Goal: Information Seeking & Learning: Learn about a topic

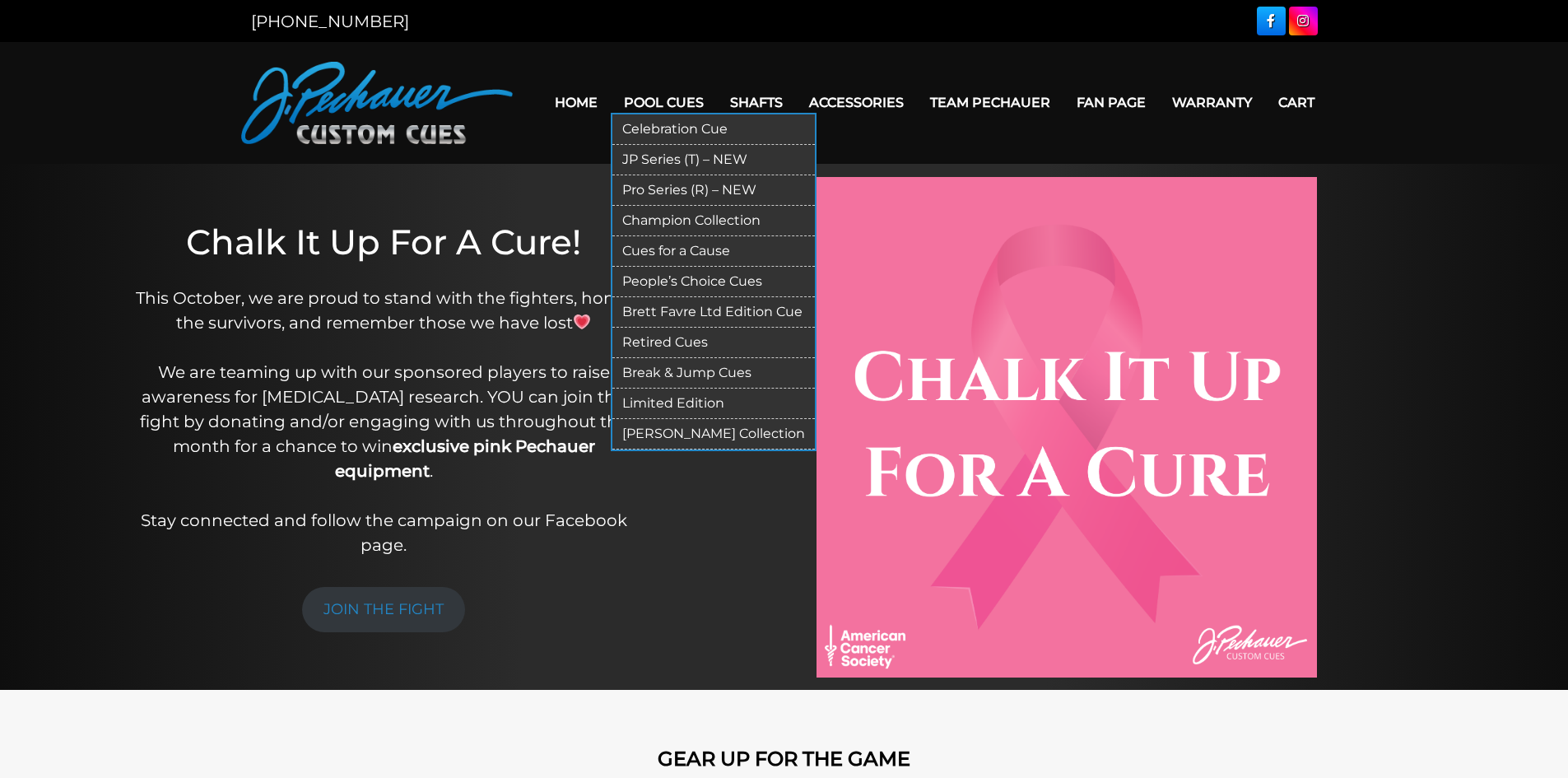
click at [714, 402] on link "Limited Edition" at bounding box center [714, 403] width 203 height 31
click at [684, 348] on link "Retired Cues" at bounding box center [714, 343] width 203 height 31
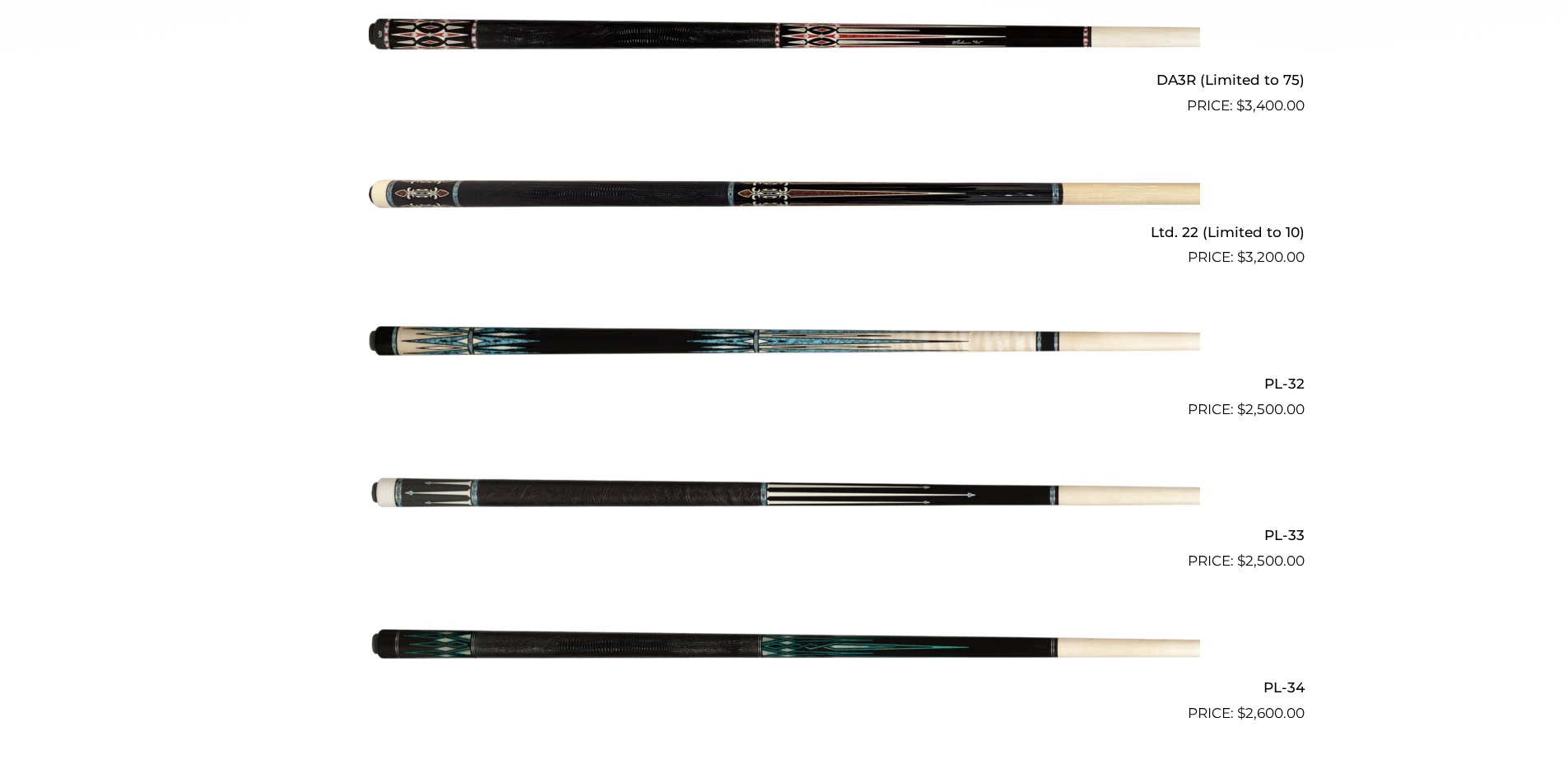
scroll to position [863, 0]
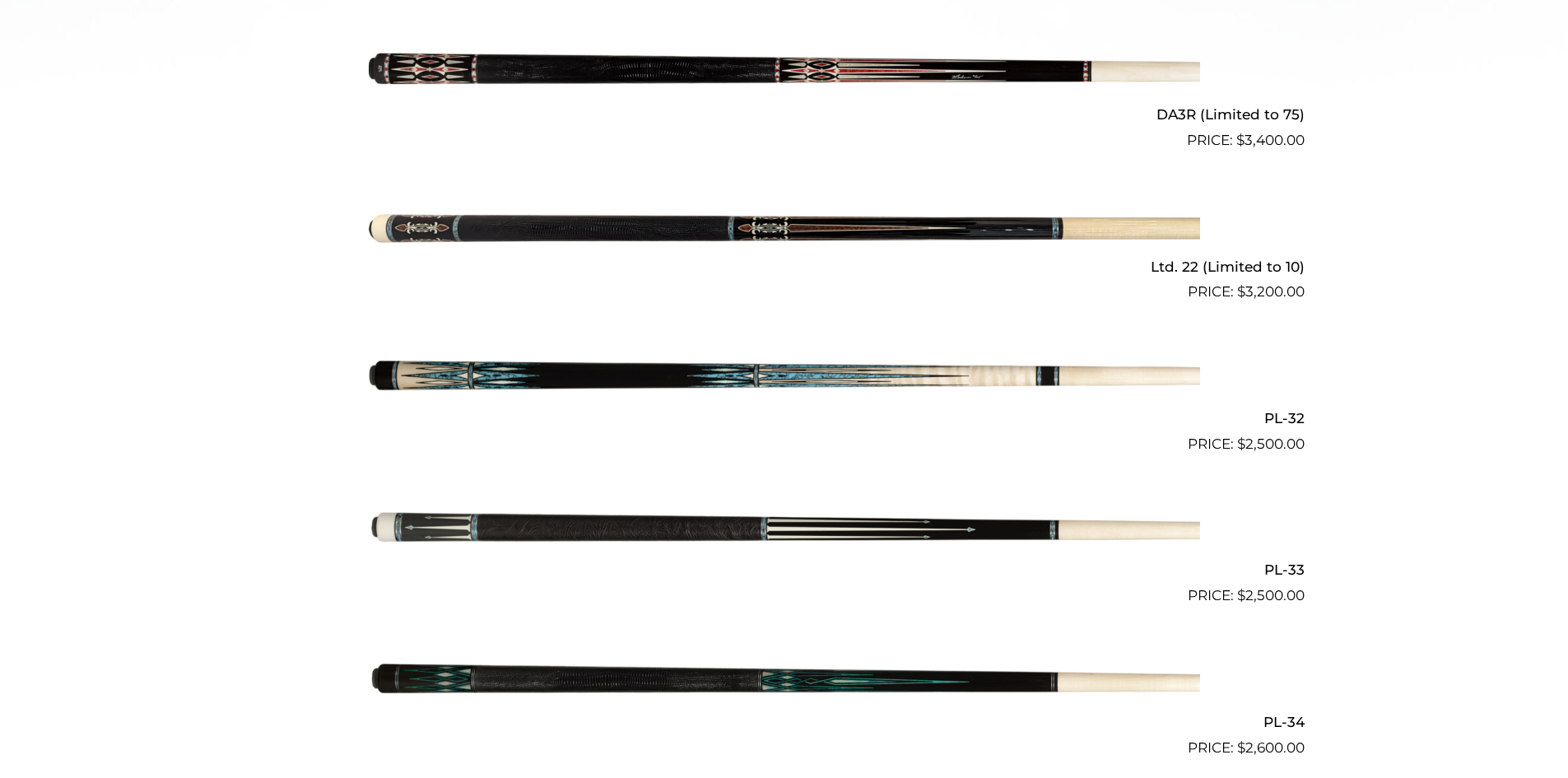
click at [609, 220] on img at bounding box center [784, 227] width 831 height 138
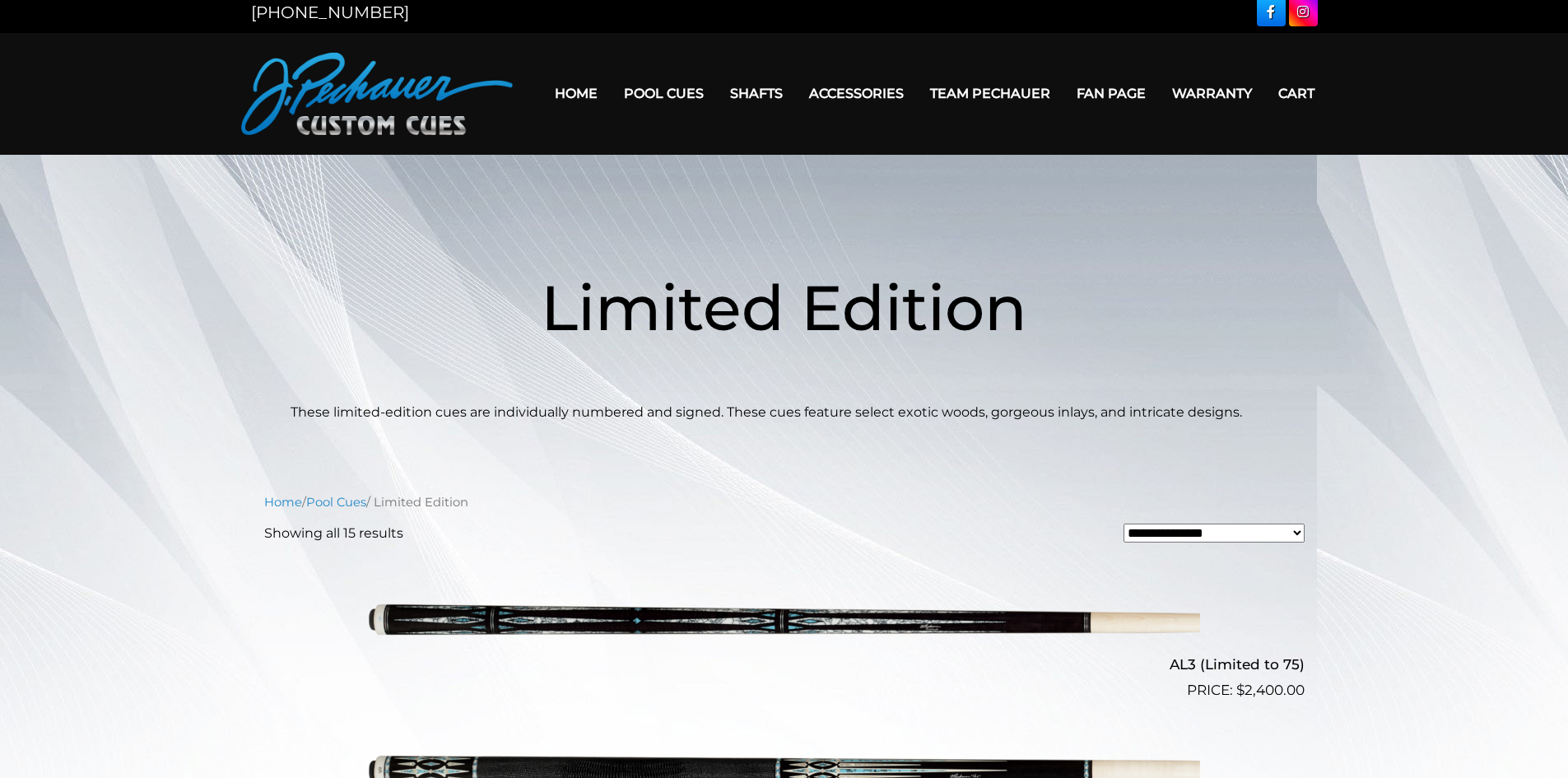
scroll to position [0, 0]
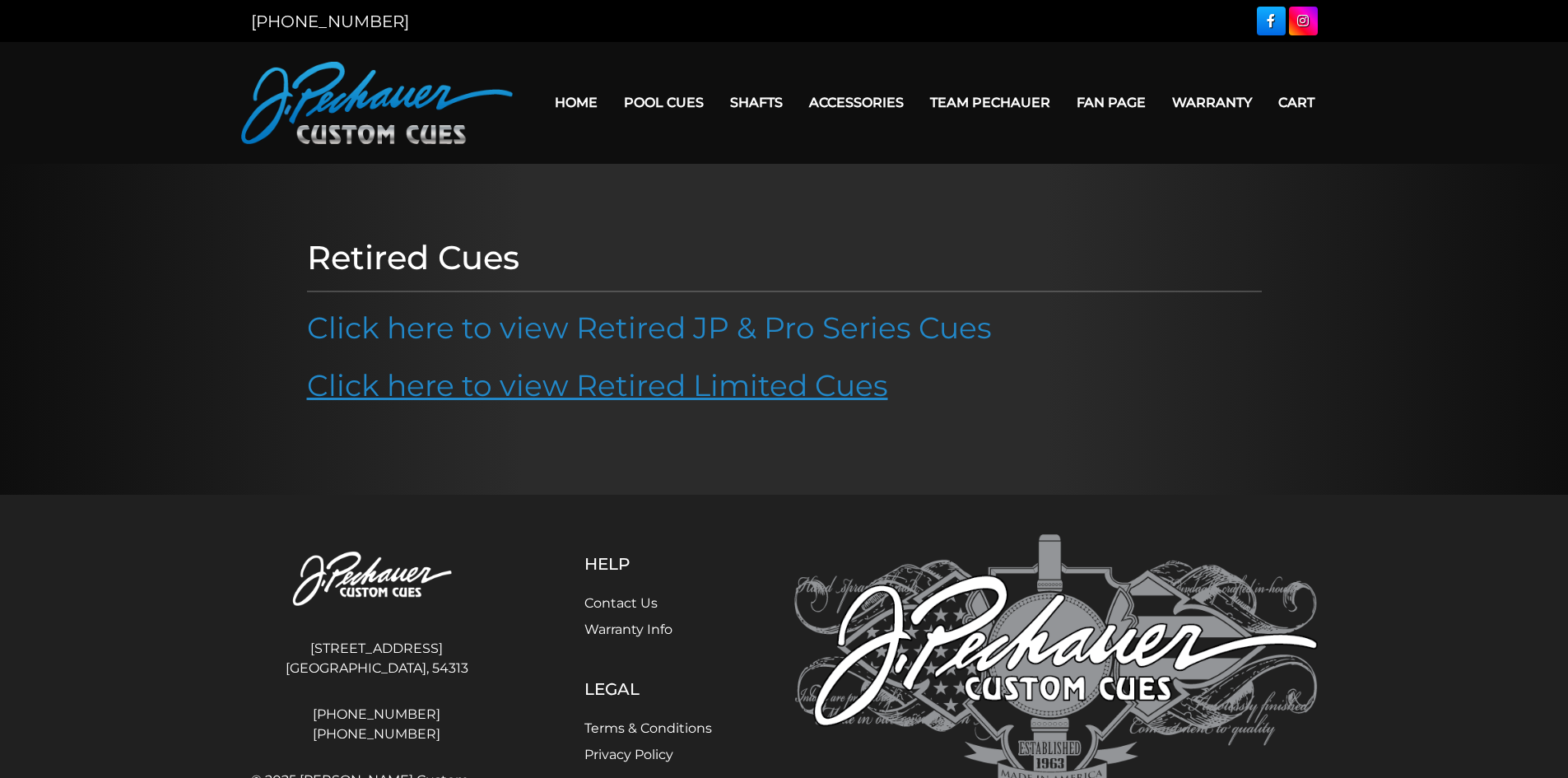
click at [515, 392] on link "Click here to view Retired Limited Cues" at bounding box center [597, 386] width 581 height 36
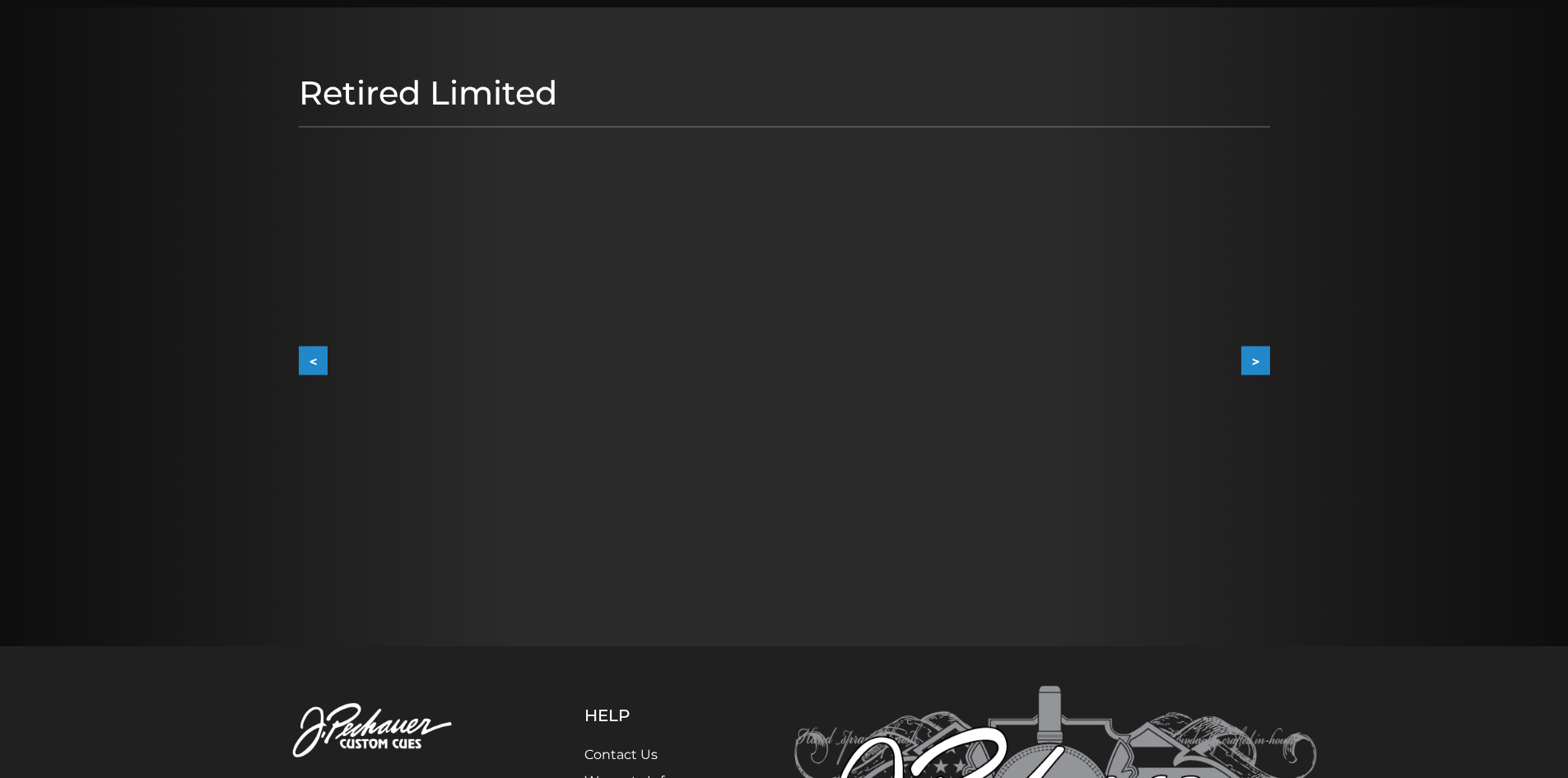
scroll to position [165, 0]
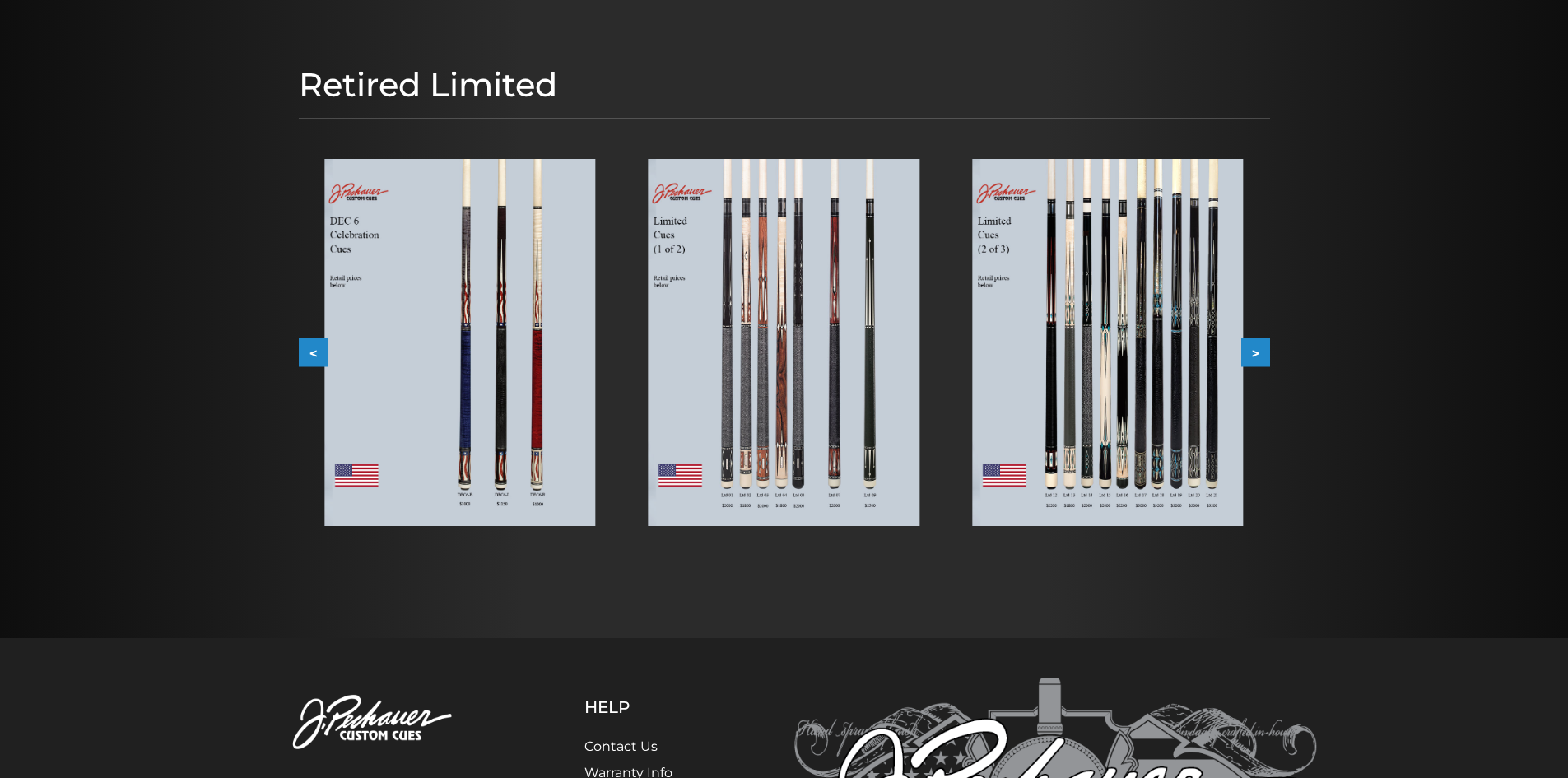
click at [1106, 367] on img at bounding box center [1107, 343] width 271 height 368
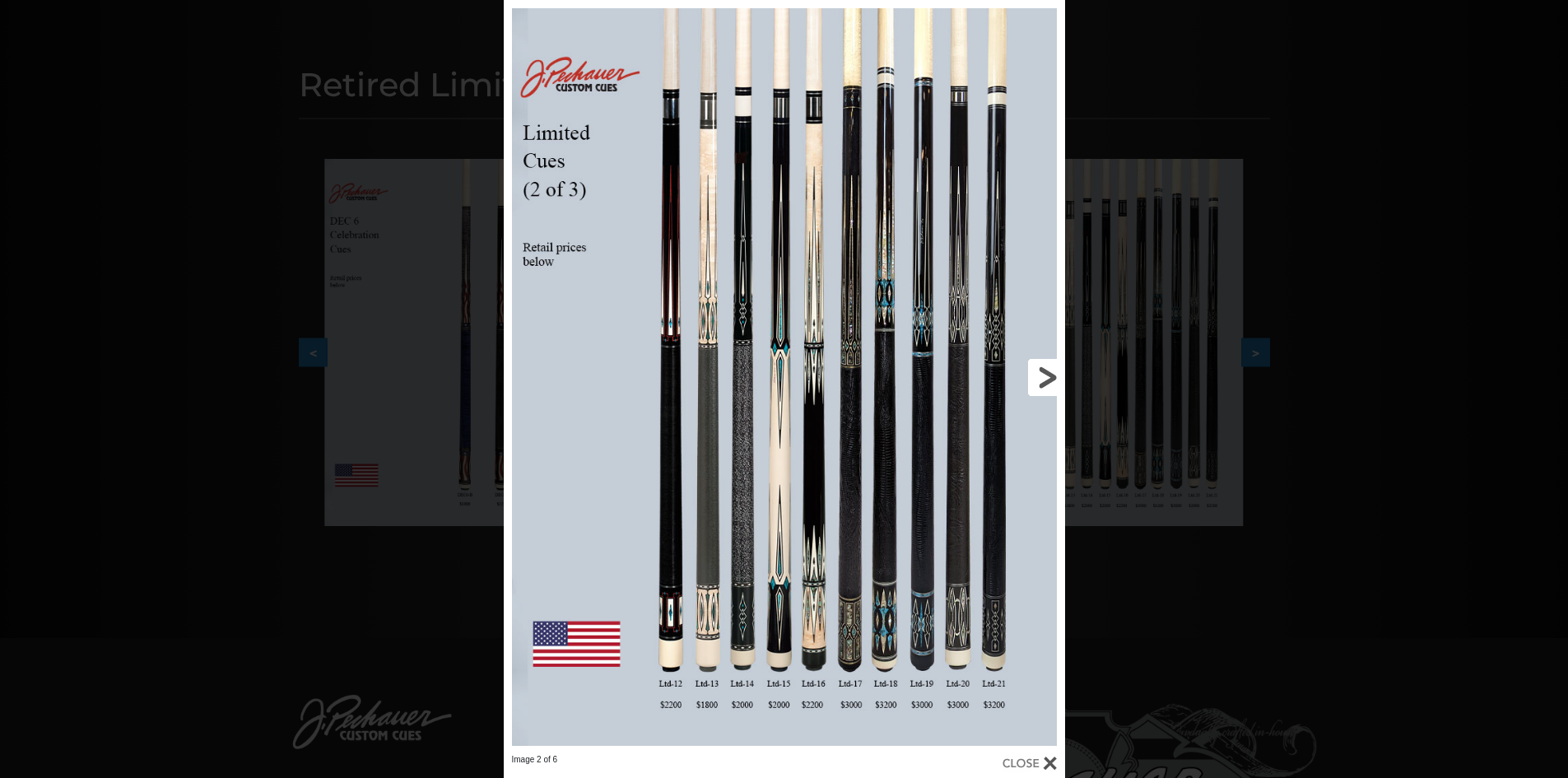
click at [845, 504] on link at bounding box center [938, 377] width 253 height 754
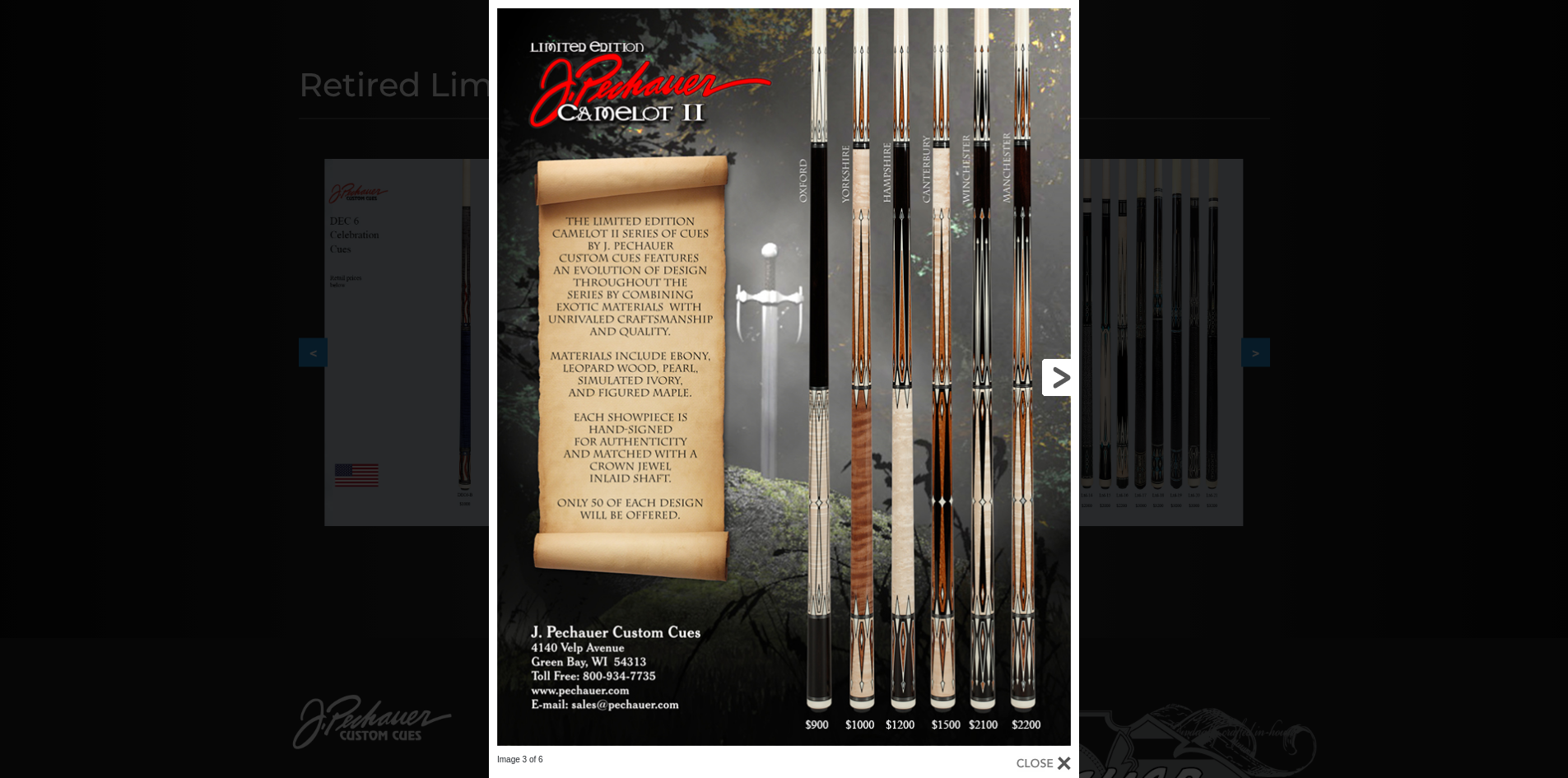
click at [1055, 374] on link at bounding box center [946, 377] width 266 height 754
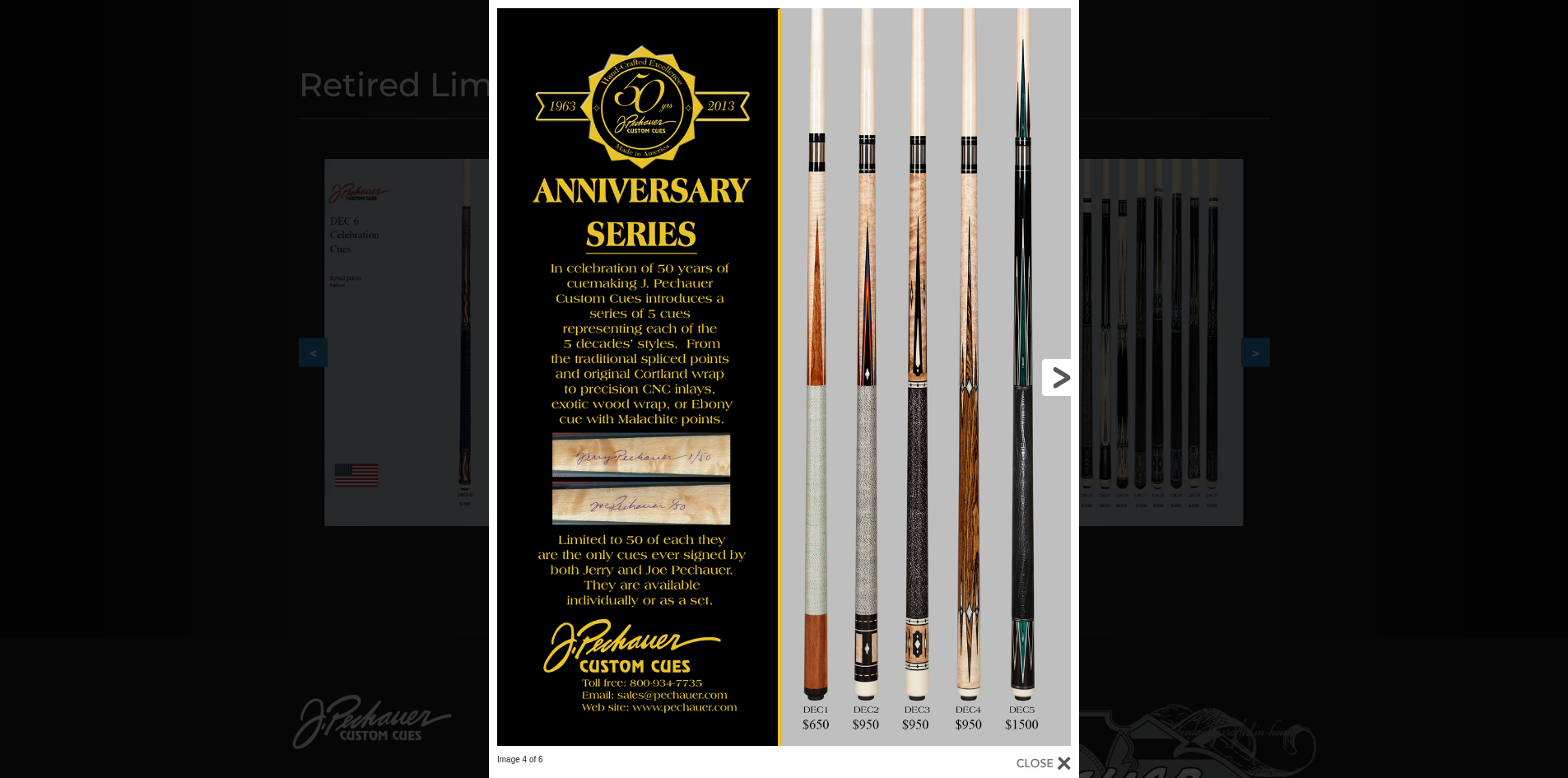
click at [1055, 374] on link at bounding box center [946, 377] width 266 height 754
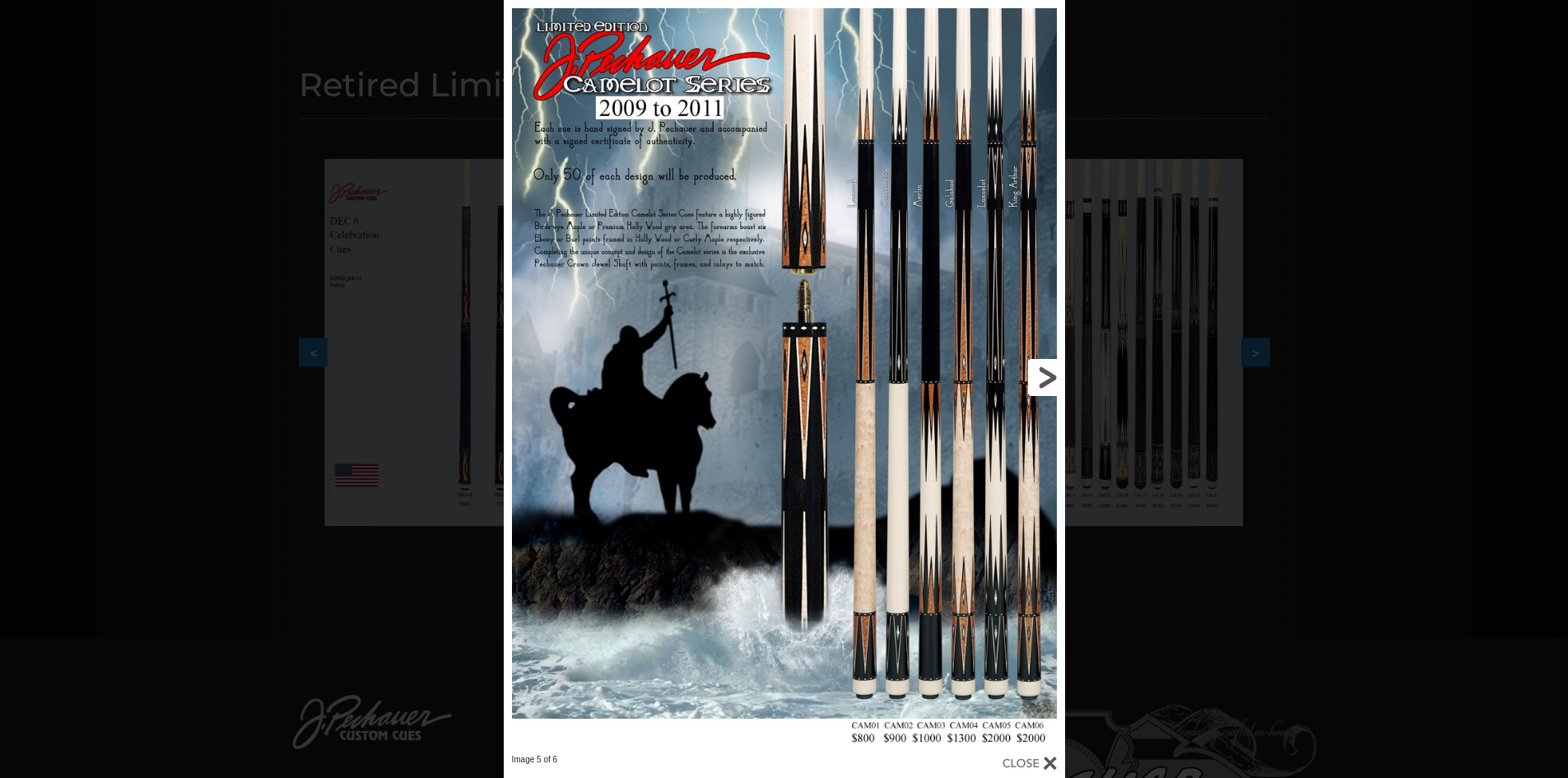
click at [1055, 374] on link at bounding box center [938, 377] width 253 height 754
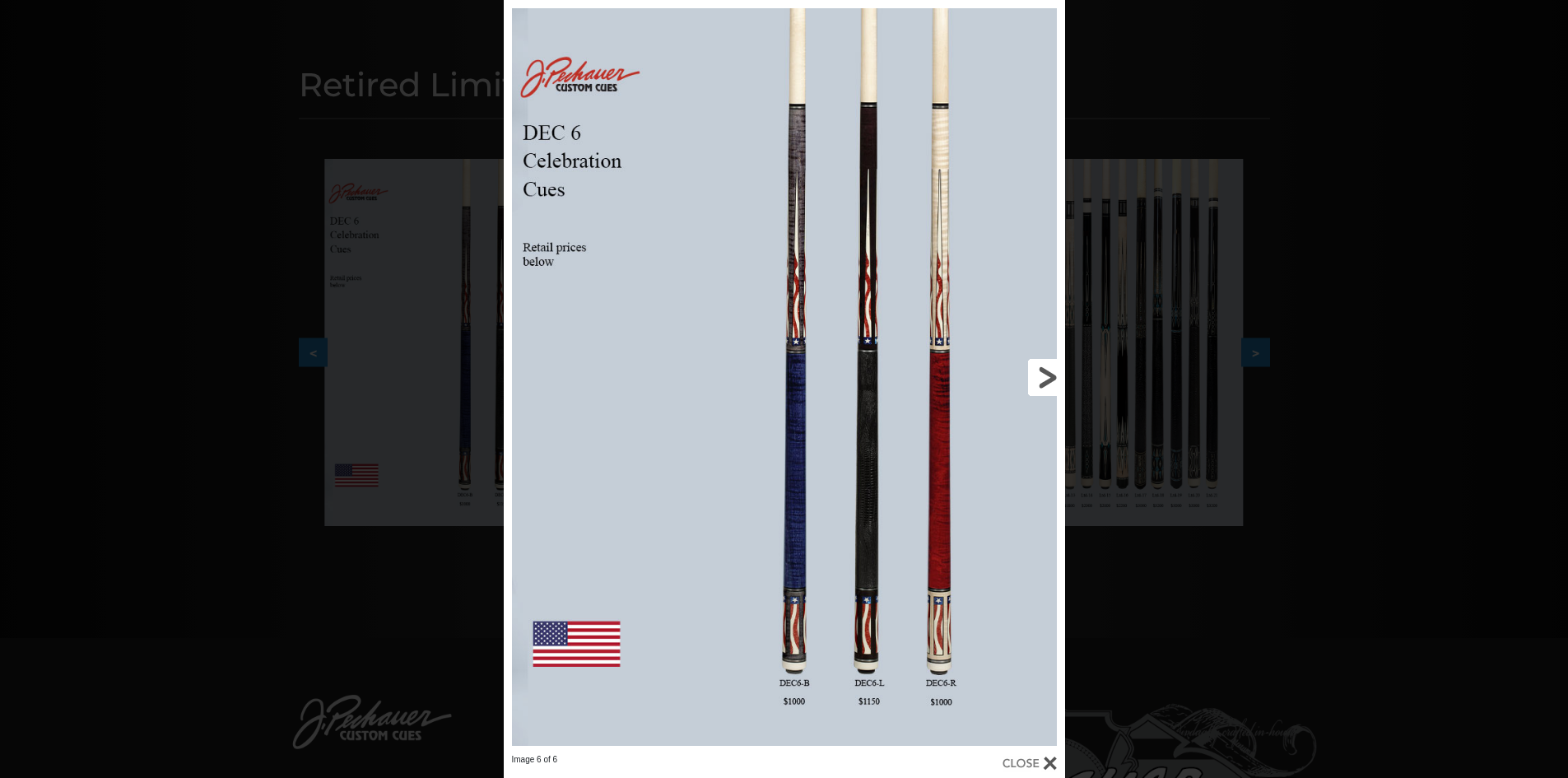
click at [1055, 374] on link at bounding box center [938, 377] width 253 height 754
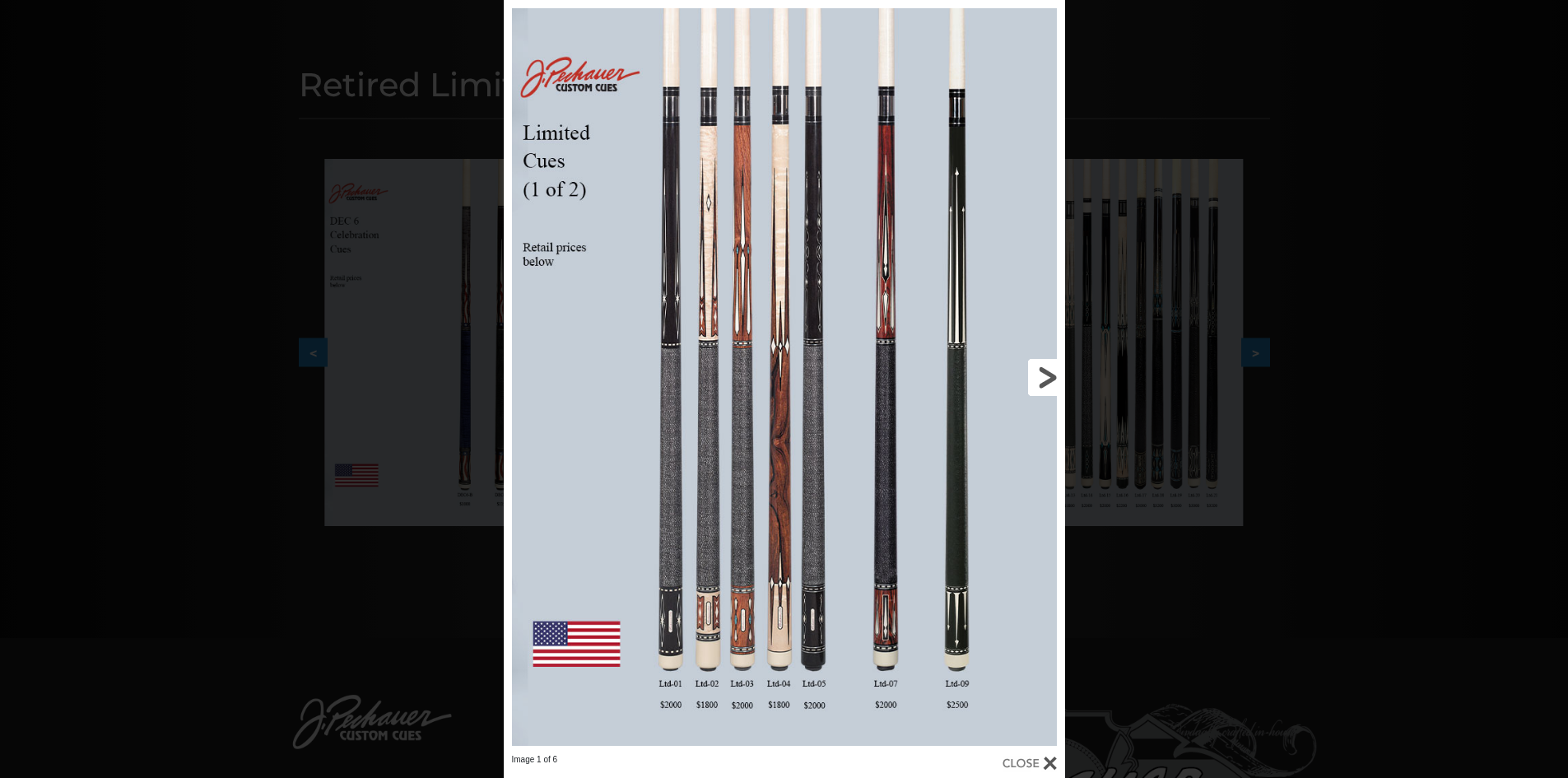
click at [1055, 374] on link at bounding box center [938, 377] width 253 height 754
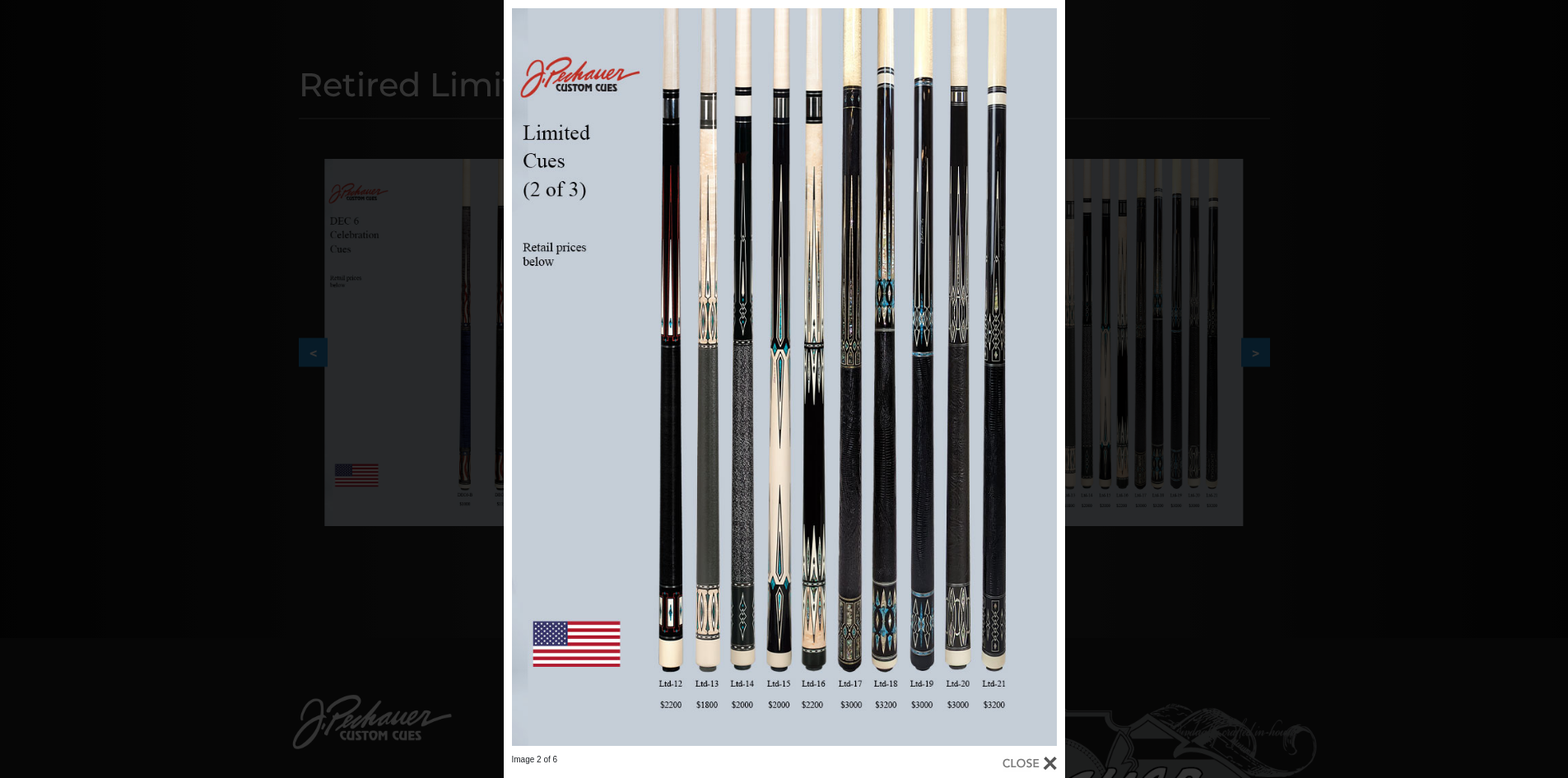
click at [1302, 502] on div "Image 2 of 6" at bounding box center [784, 389] width 1568 height 778
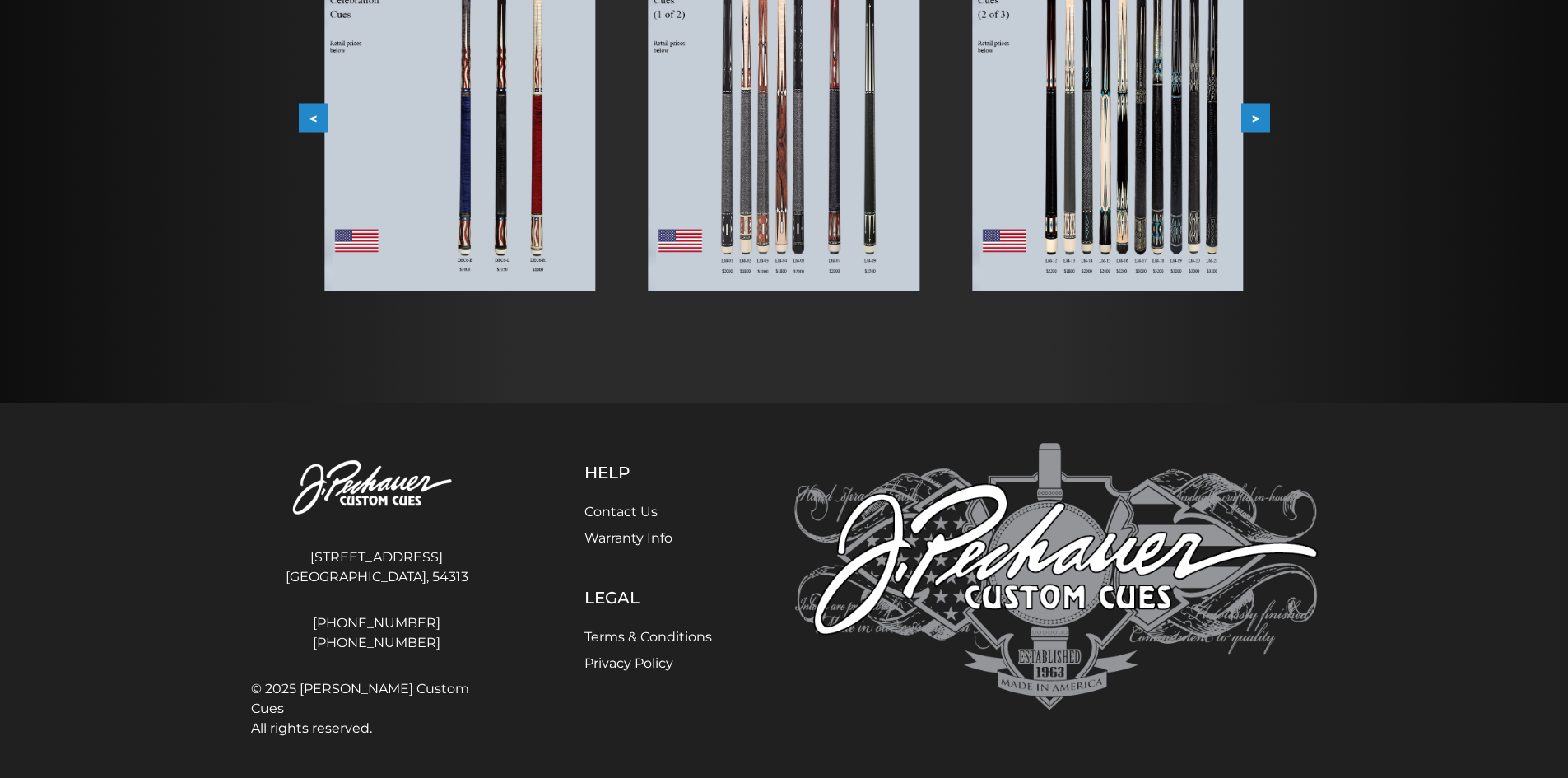
scroll to position [0, 0]
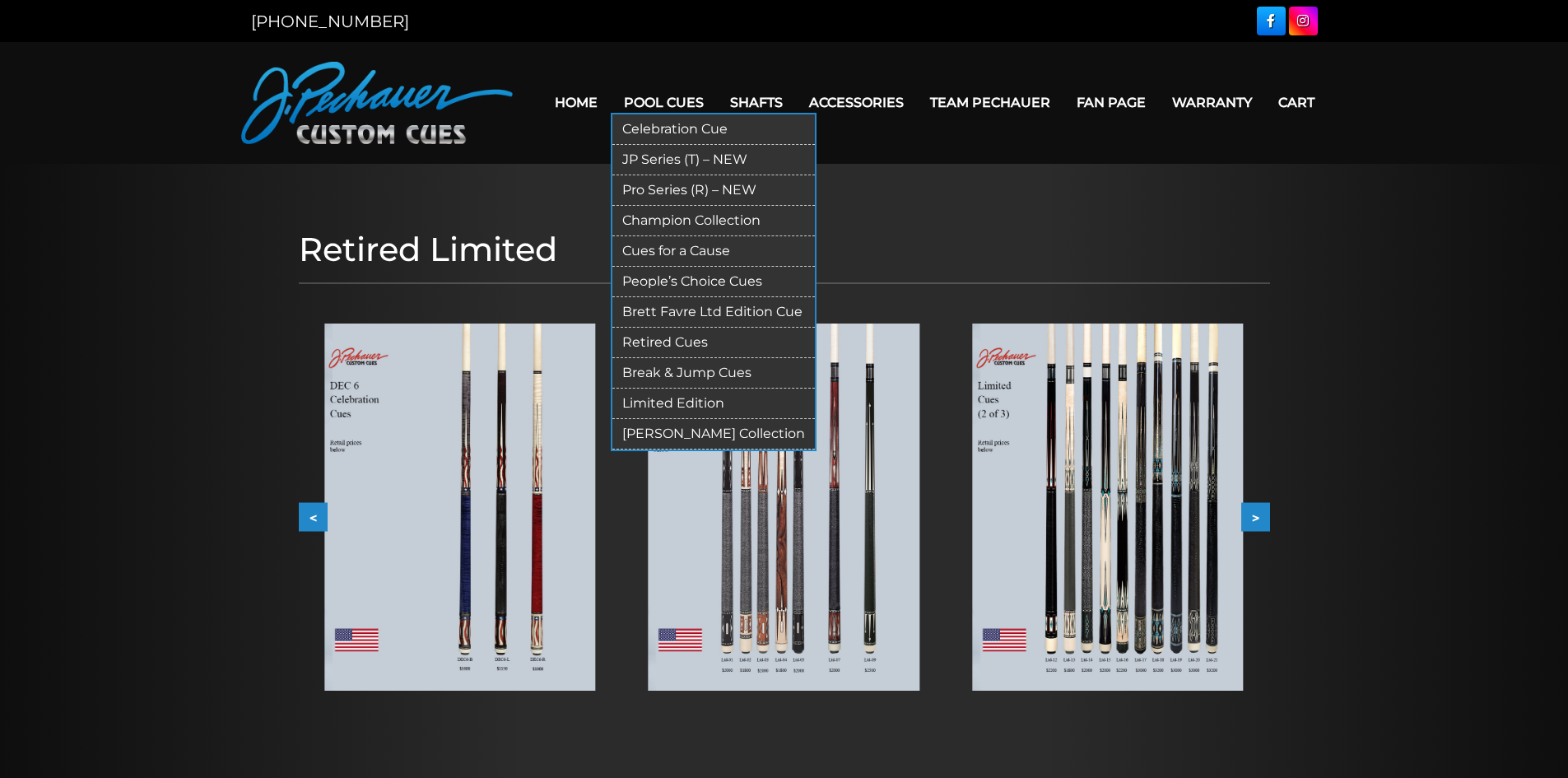
click at [756, 436] on link "[PERSON_NAME] Collection" at bounding box center [714, 434] width 203 height 31
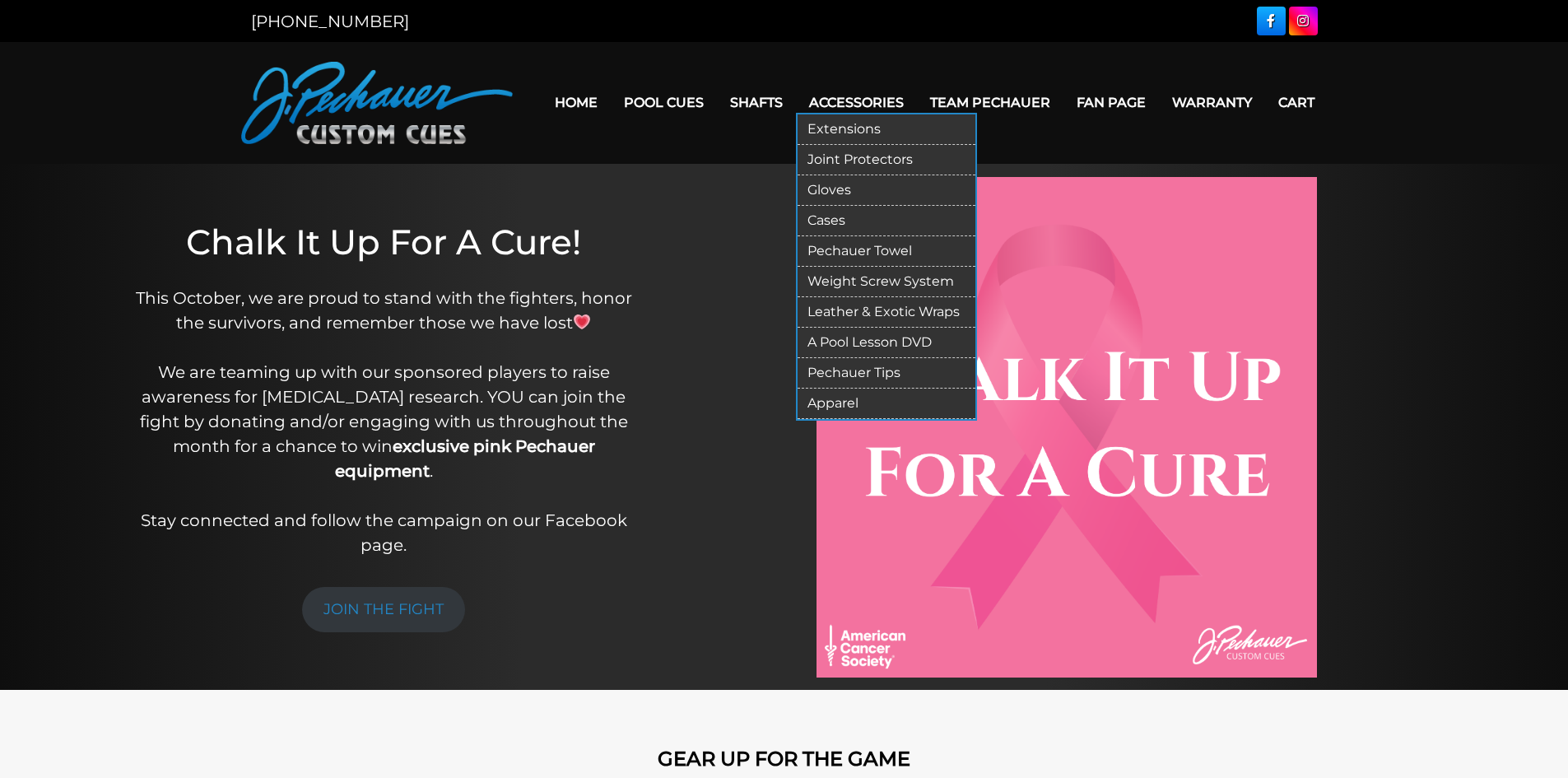
click at [846, 397] on link "Apparel" at bounding box center [886, 403] width 178 height 31
